Goal: Task Accomplishment & Management: Manage account settings

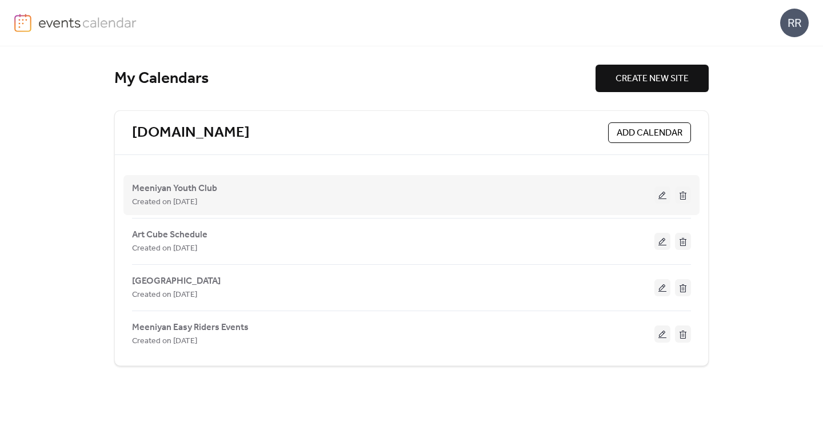
click at [660, 194] on button at bounding box center [663, 194] width 16 height 17
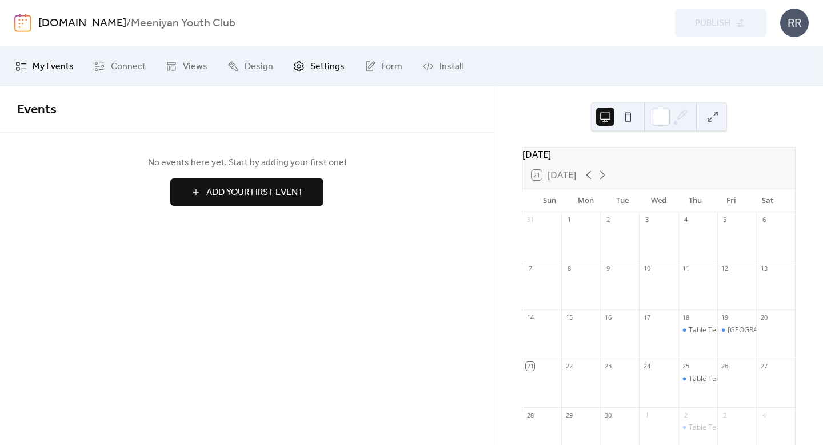
click at [318, 65] on span "Settings" at bounding box center [327, 67] width 34 height 14
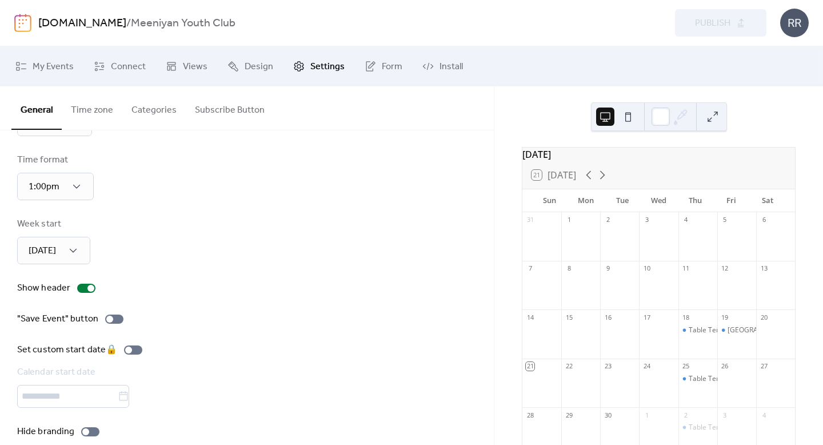
scroll to position [81, 0]
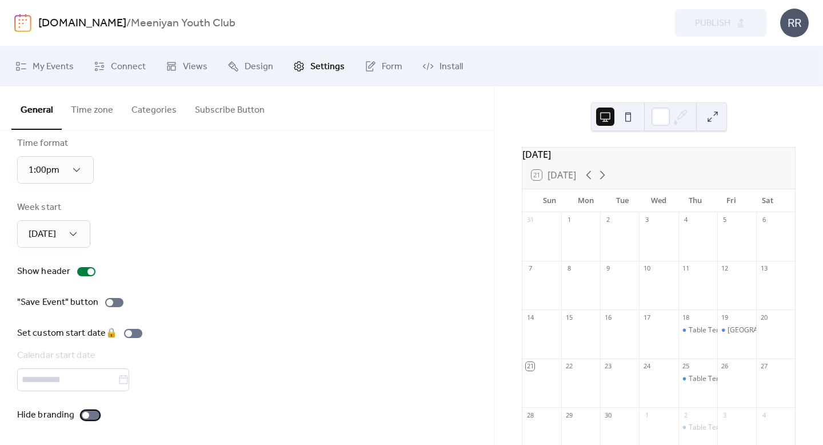
click at [90, 413] on div at bounding box center [90, 414] width 18 height 9
click at [628, 117] on button at bounding box center [628, 116] width 18 height 18
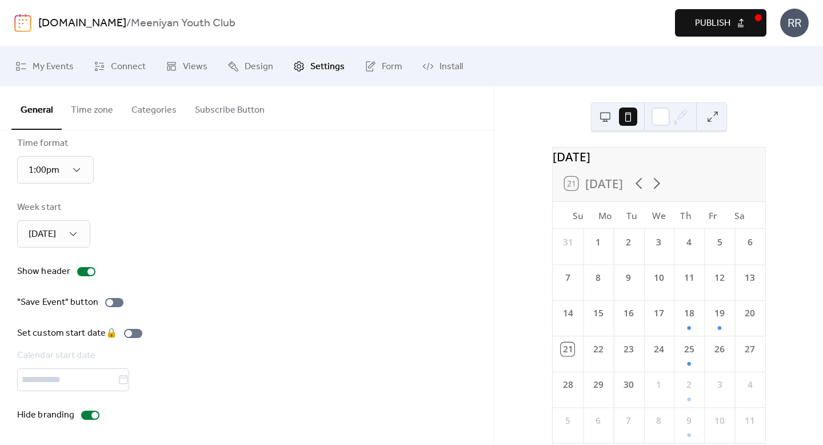
click at [609, 117] on button at bounding box center [605, 116] width 18 height 18
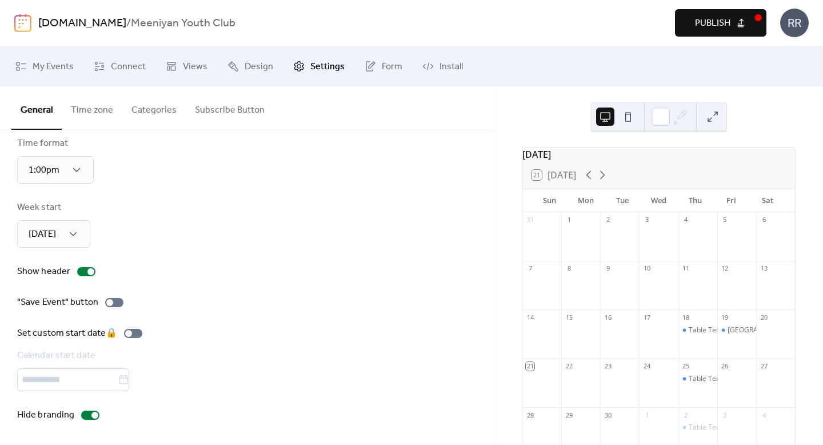
click at [73, 113] on button "Time zone" at bounding box center [92, 107] width 61 height 42
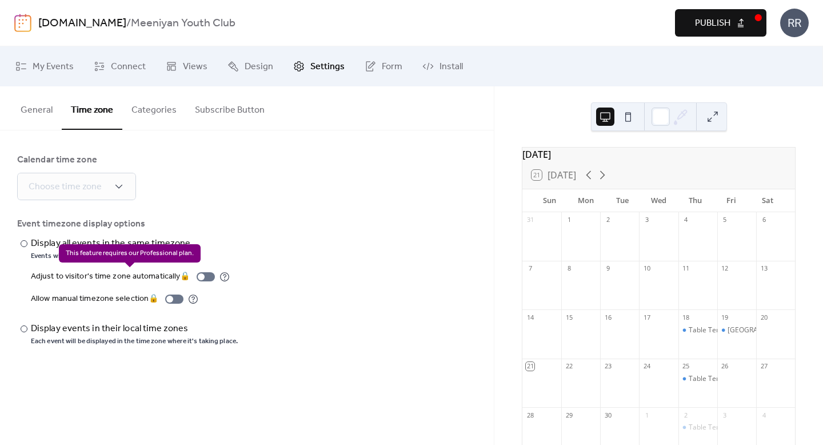
click at [203, 276] on div "Adjust to visitor's time zone automatically 🔒" at bounding box center [130, 277] width 199 height 14
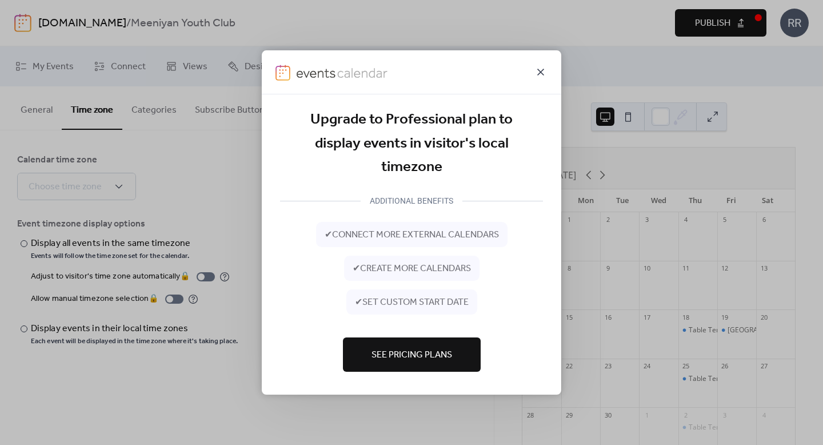
click at [541, 74] on icon at bounding box center [541, 72] width 14 height 14
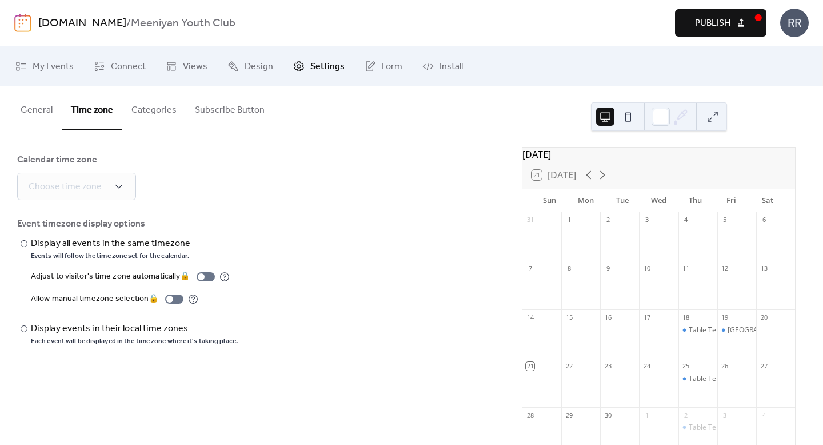
click at [161, 110] on button "Categories" at bounding box center [153, 107] width 63 height 42
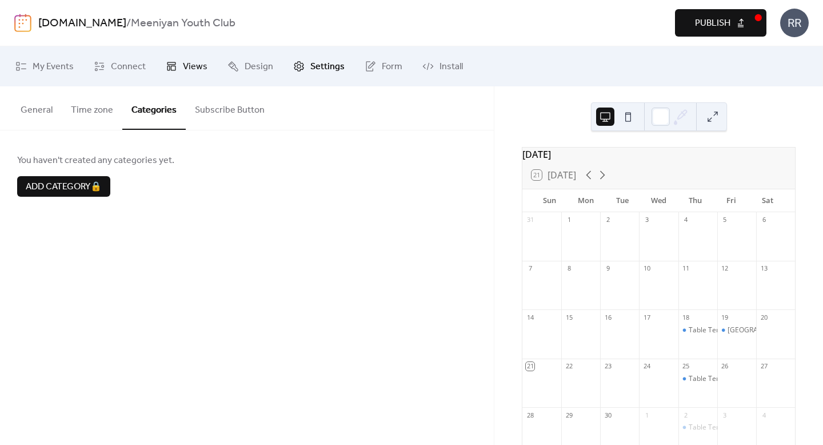
click at [183, 69] on span "Views" at bounding box center [195, 67] width 25 height 14
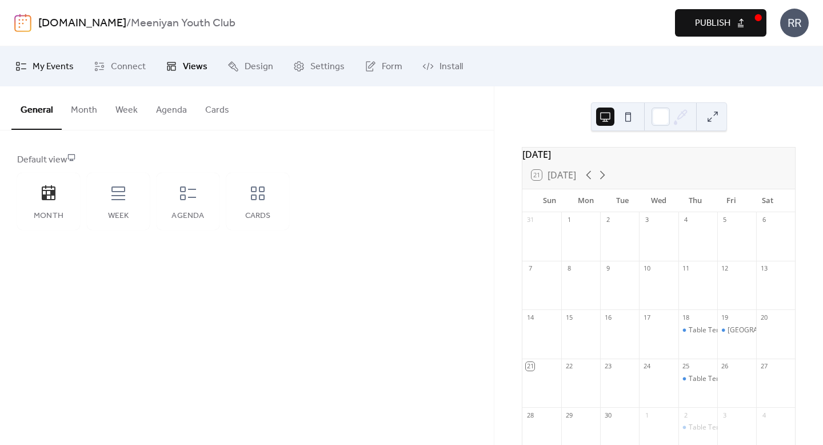
click at [54, 71] on span "My Events" at bounding box center [53, 67] width 41 height 14
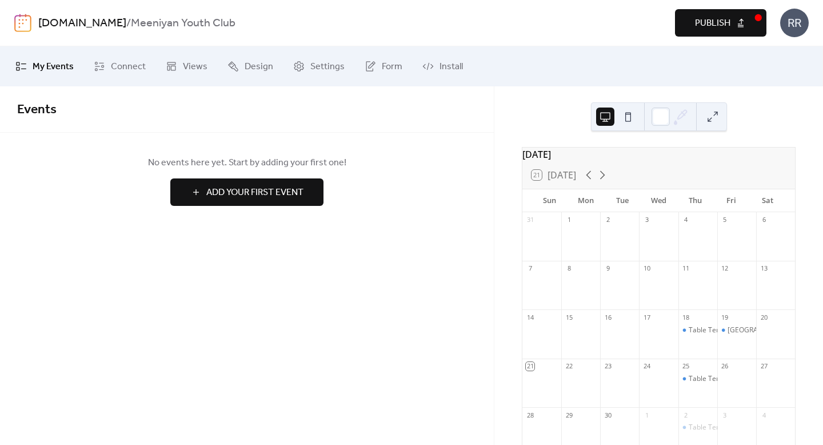
click at [713, 28] on span "Publish" at bounding box center [712, 24] width 35 height 14
